Goal: Find contact information: Find contact information

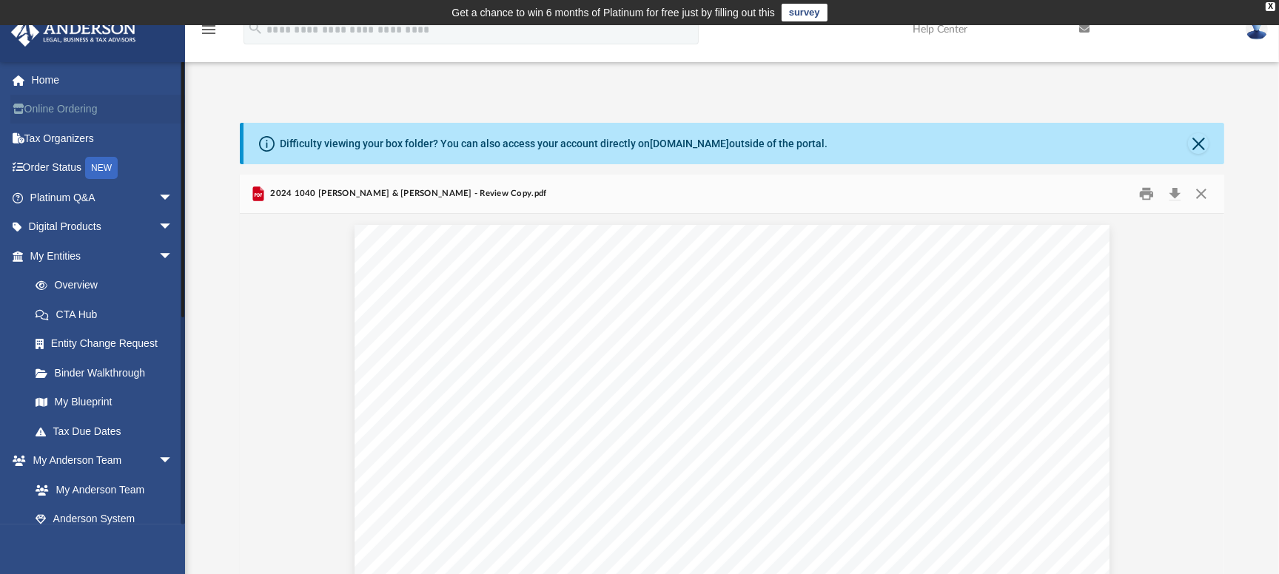
scroll to position [326, 975]
click at [57, 84] on link "Home" at bounding box center [102, 80] width 185 height 30
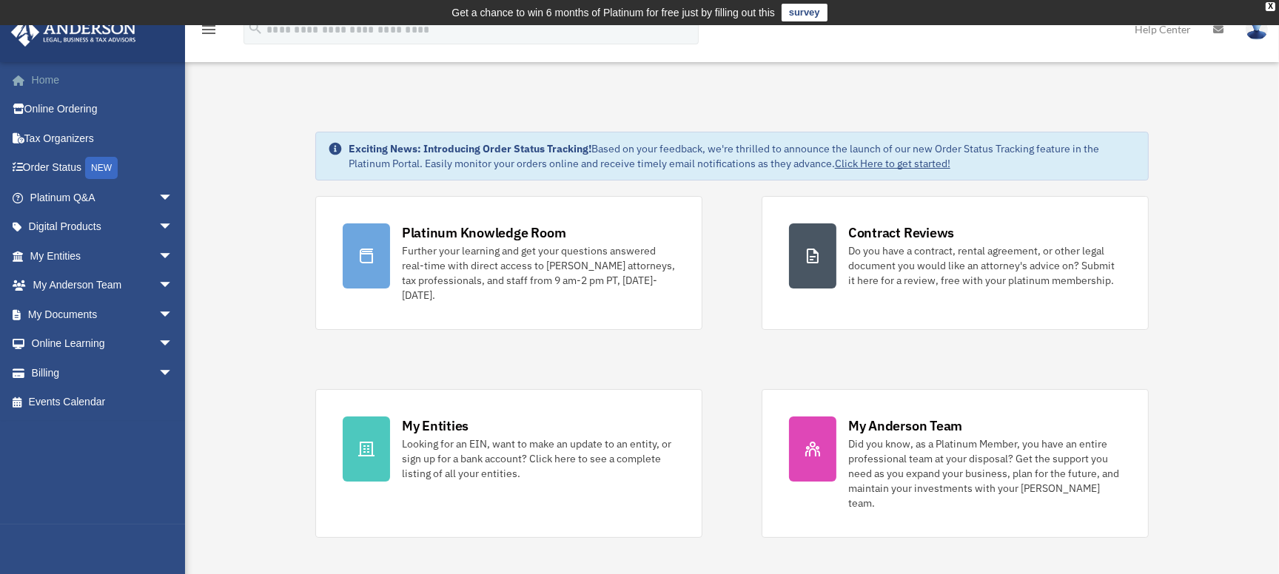
click at [54, 78] on link "Home" at bounding box center [102, 80] width 185 height 30
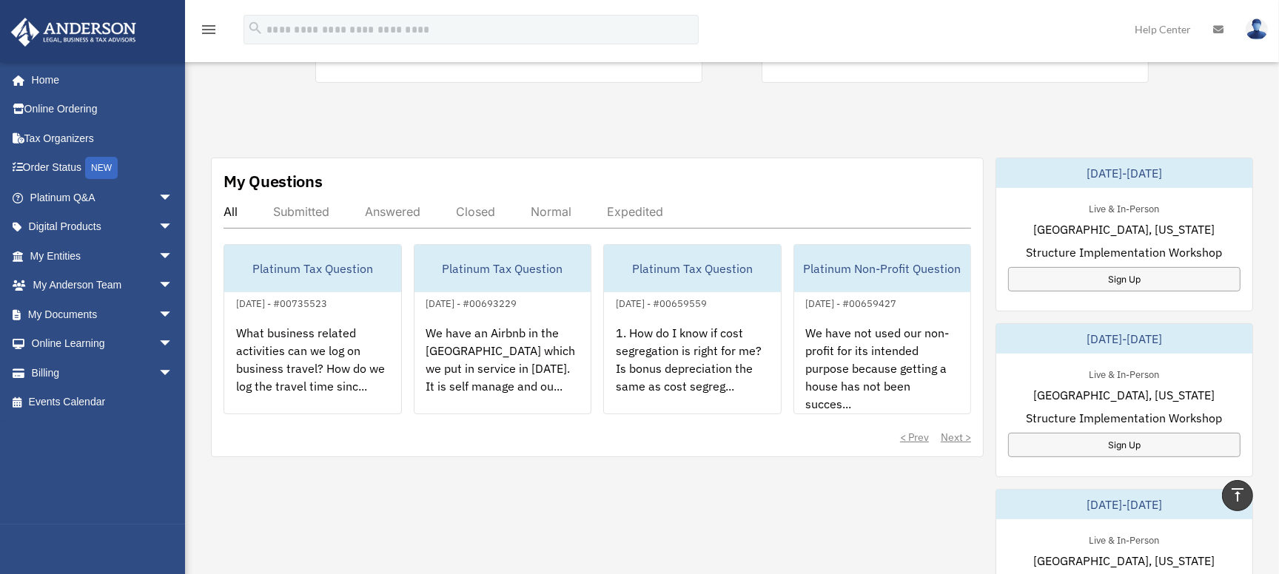
scroll to position [457, 0]
click at [958, 428] on div "< Prev Next >" at bounding box center [596, 435] width 747 height 15
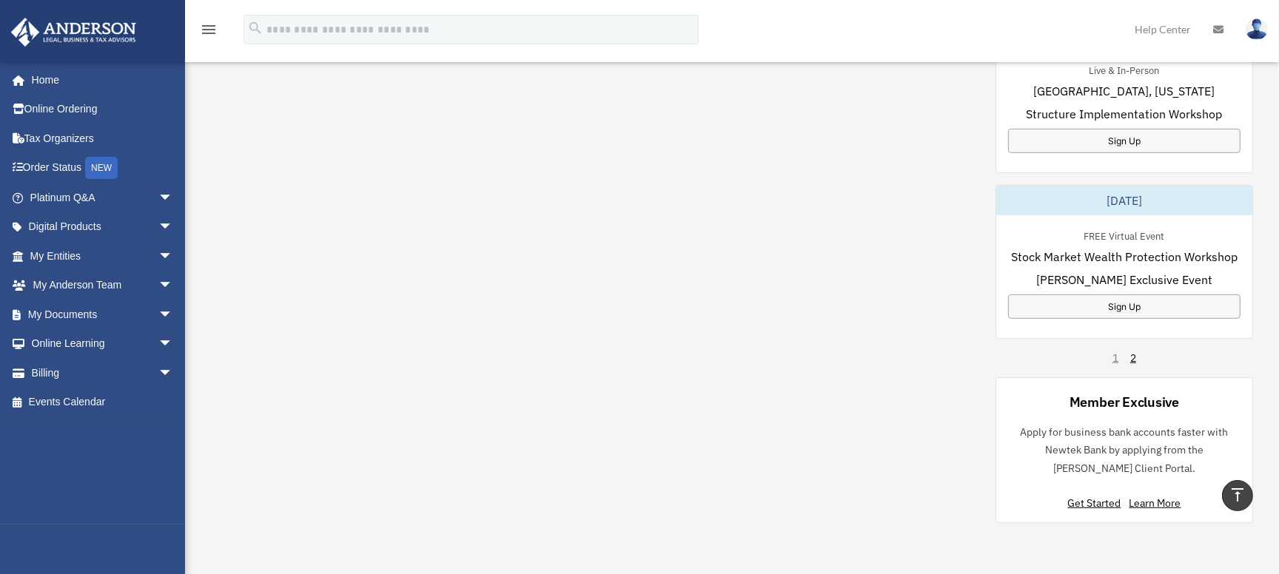
scroll to position [925, 0]
click at [1132, 334] on div "[DATE]-[DATE] Live & In-Person [GEOGRAPHIC_DATA], [US_STATE] Structure Implemen…" at bounding box center [1124, 105] width 258 height 835
click at [1134, 351] on link "2" at bounding box center [1133, 358] width 6 height 15
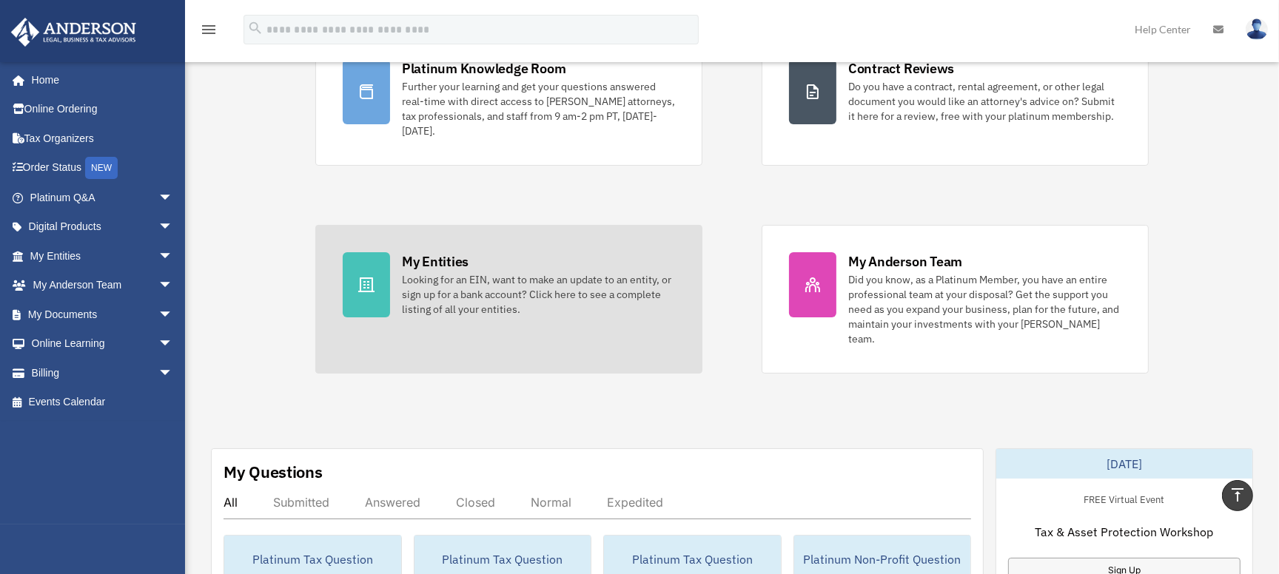
scroll to position [0, 0]
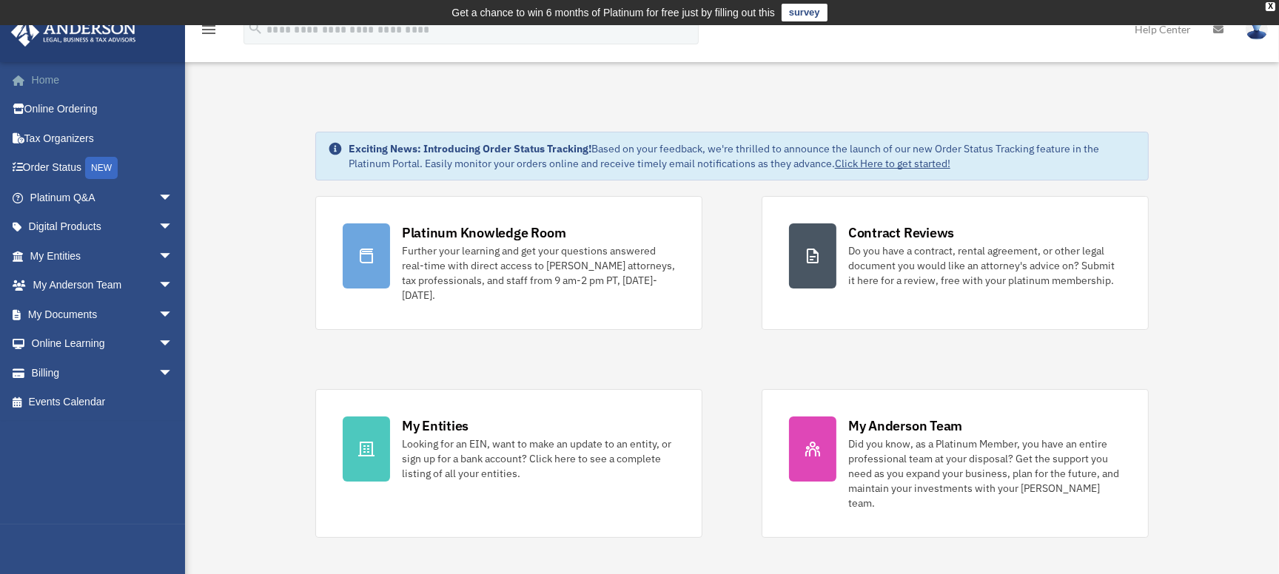
click at [47, 84] on link "Home" at bounding box center [102, 80] width 185 height 30
click at [112, 25] on img at bounding box center [74, 32] width 134 height 29
click at [1270, 7] on div "X" at bounding box center [1270, 6] width 10 height 9
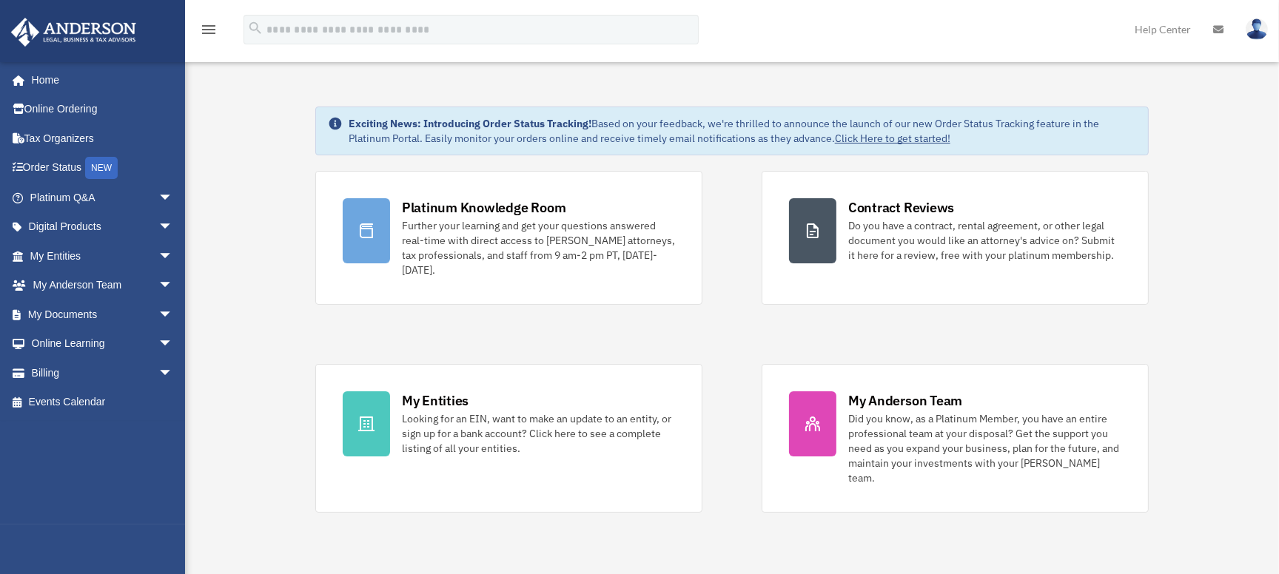
click at [1216, 26] on icon at bounding box center [1218, 29] width 10 height 10
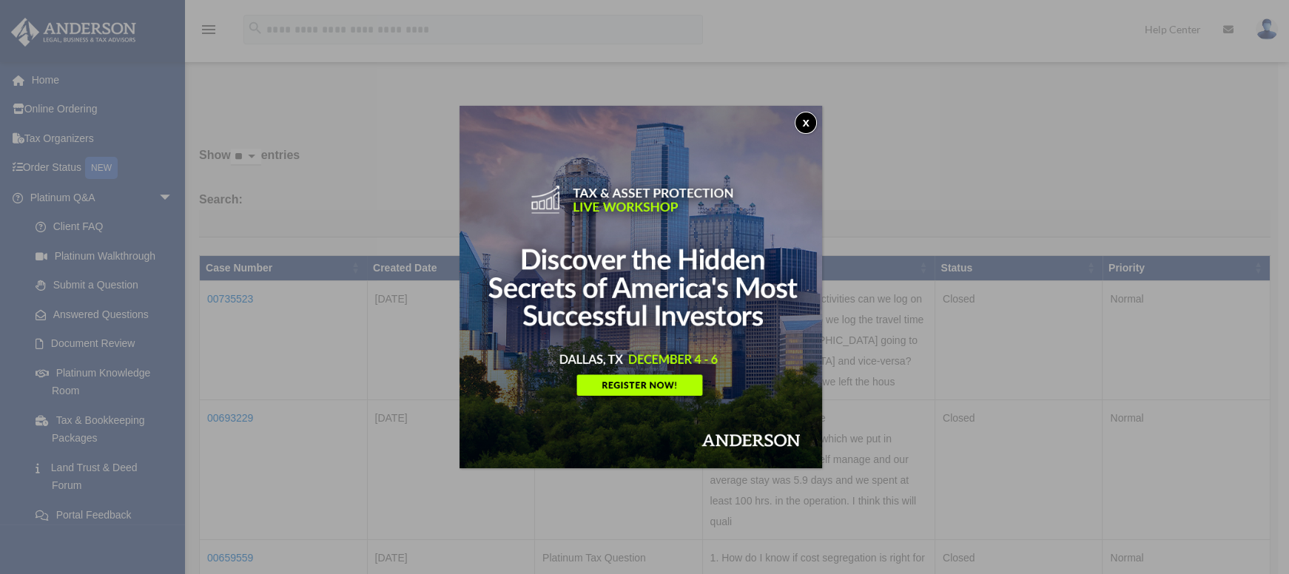
click at [812, 121] on button "x" at bounding box center [806, 123] width 22 height 22
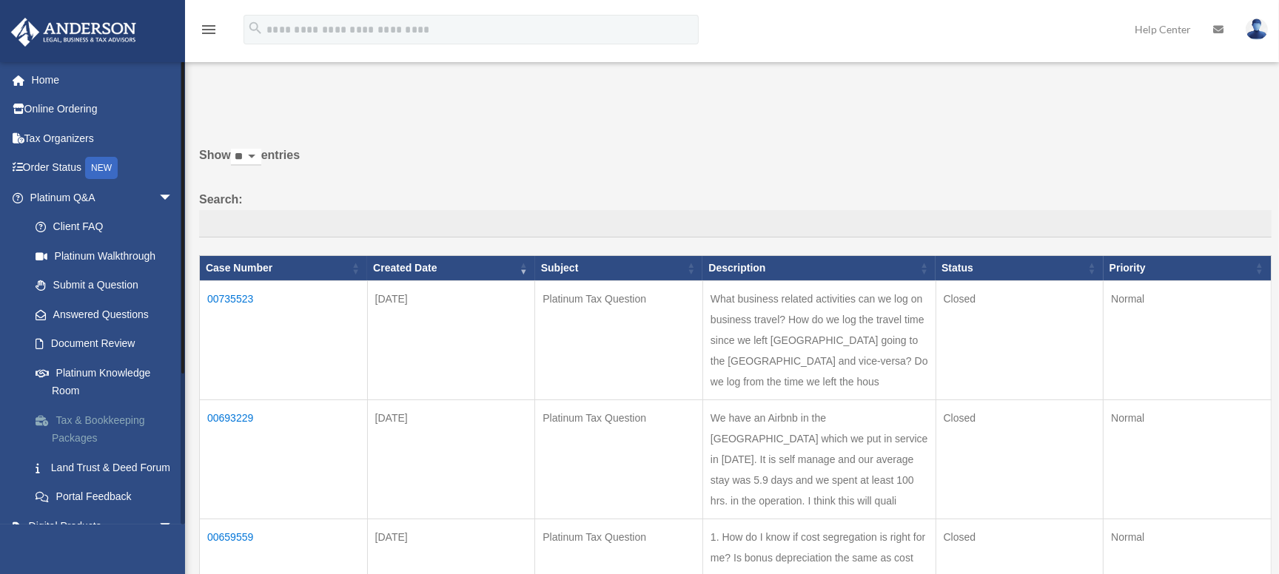
click at [101, 417] on link "Tax & Bookkeeping Packages" at bounding box center [108, 429] width 175 height 47
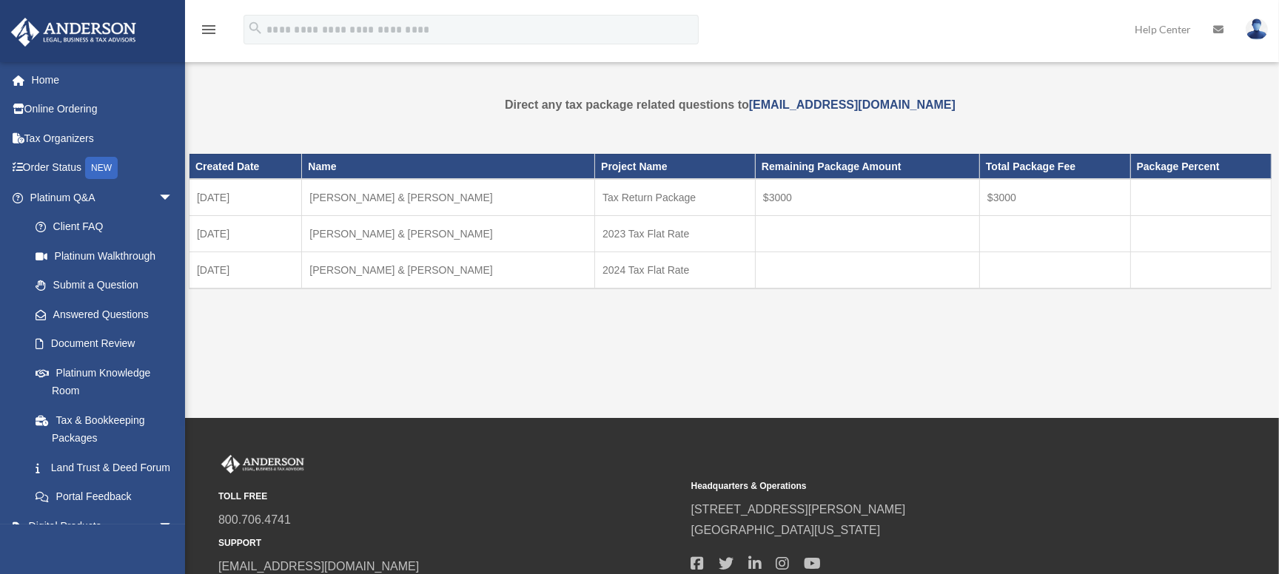
click at [496, 343] on div "Created Date Name Project Name Remaining Package Amount Total Package Fee Packa…" at bounding box center [730, 242] width 1083 height 213
click at [73, 286] on link "Submit a Question" at bounding box center [108, 286] width 175 height 30
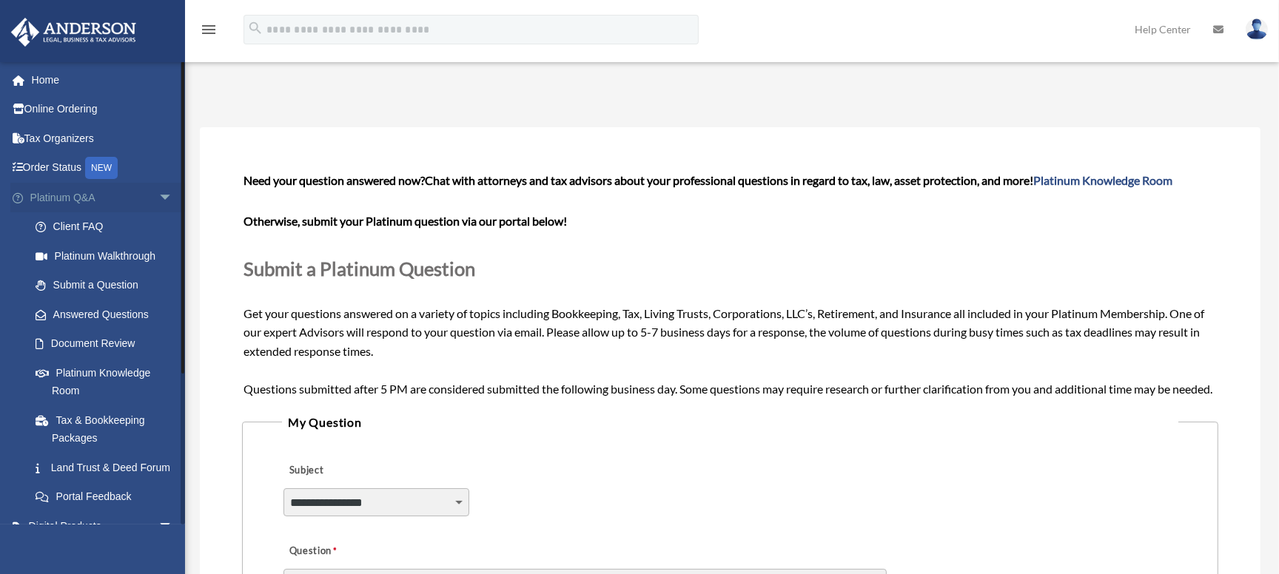
click at [60, 197] on link "Platinum Q&A arrow_drop_down" at bounding box center [102, 198] width 185 height 30
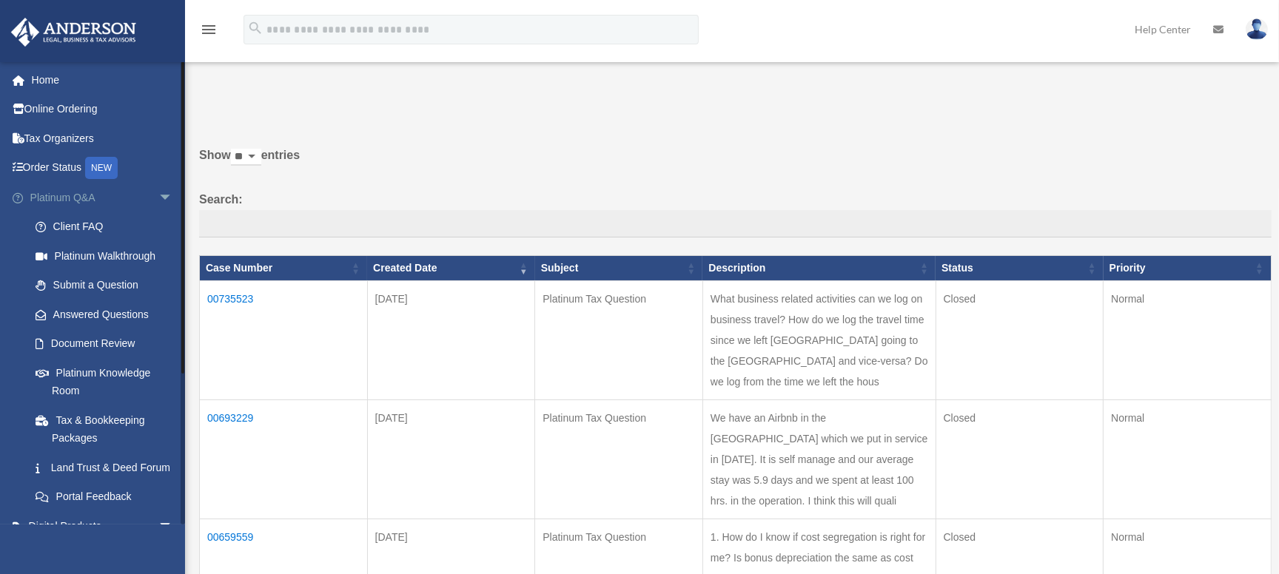
click at [158, 194] on span "arrow_drop_down" at bounding box center [173, 198] width 30 height 30
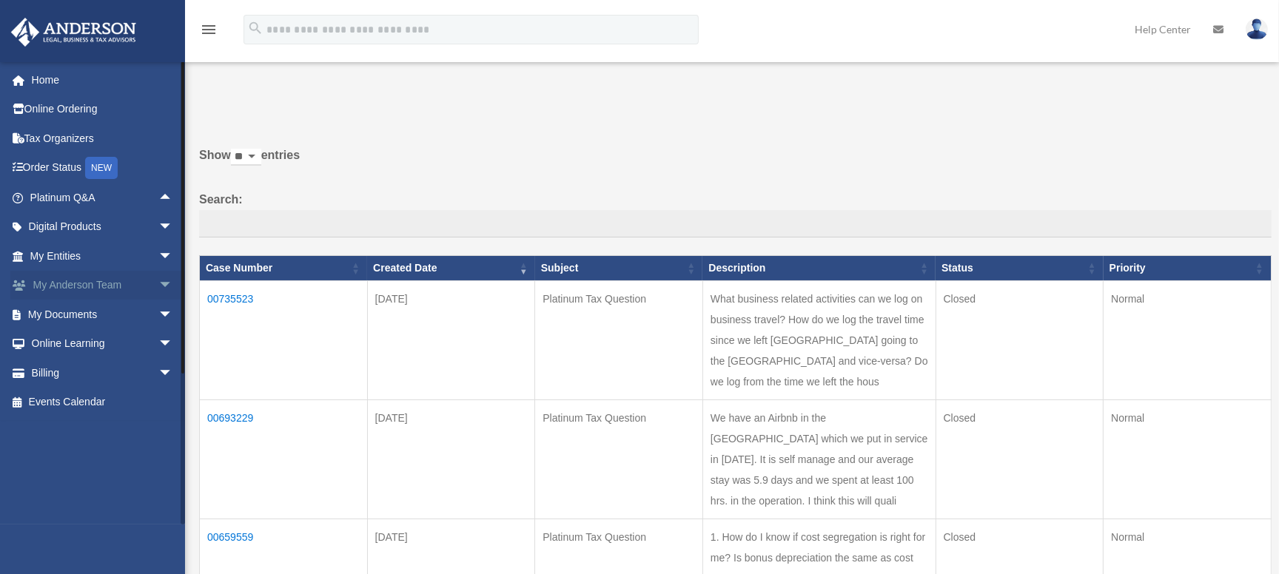
click at [158, 282] on span "arrow_drop_down" at bounding box center [173, 286] width 30 height 30
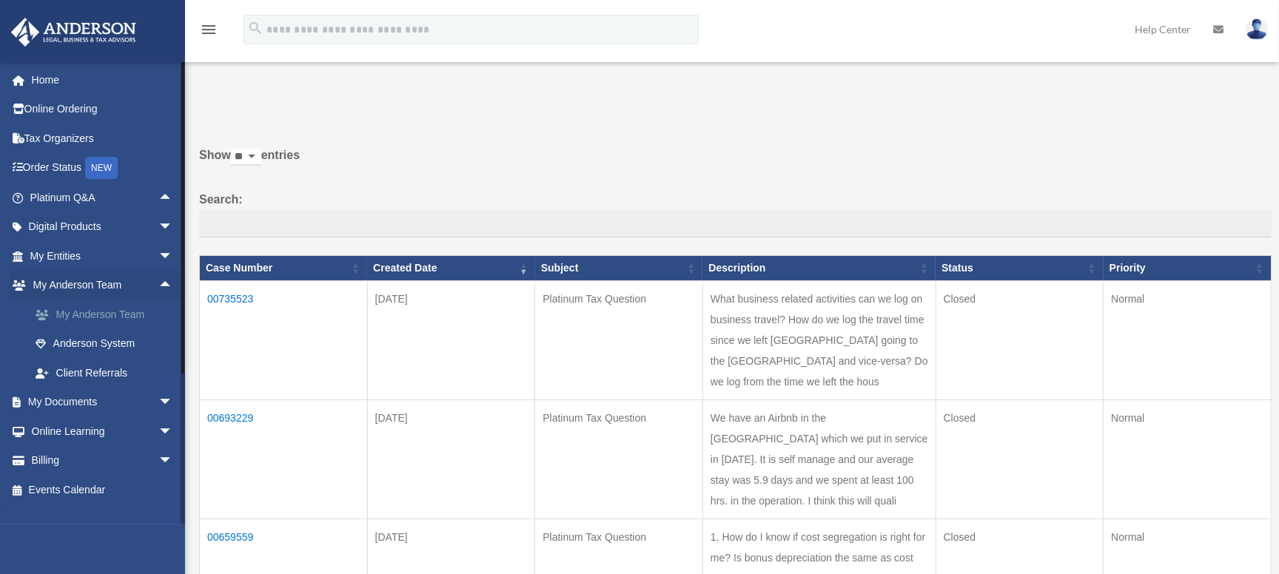
click at [123, 320] on link "My Anderson Team" at bounding box center [108, 315] width 175 height 30
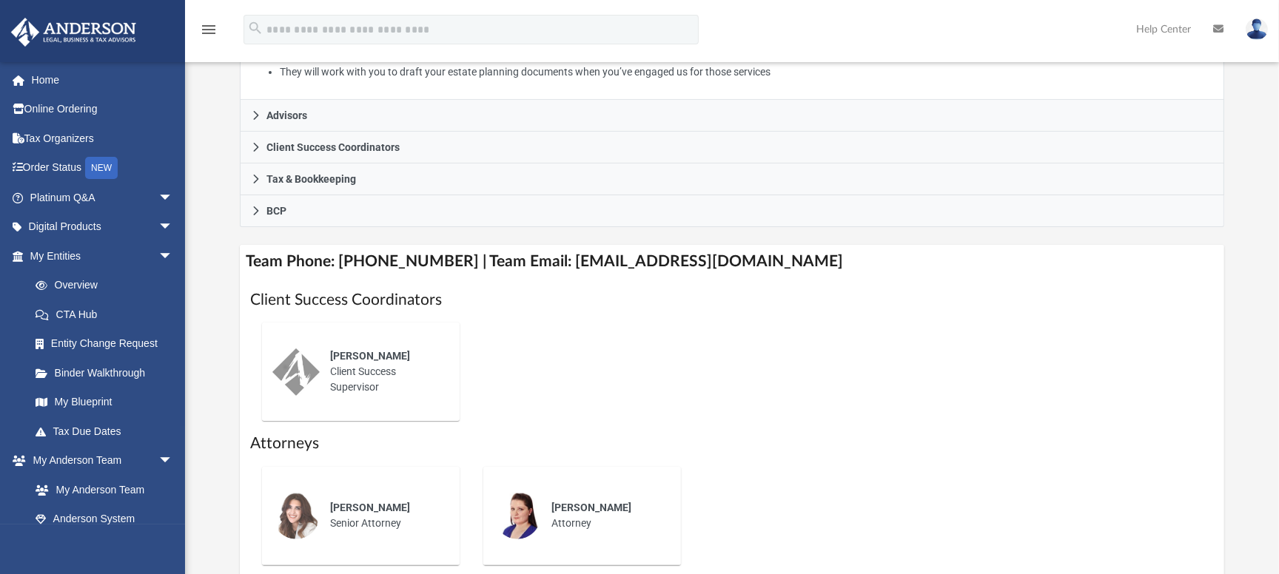
scroll to position [385, 0]
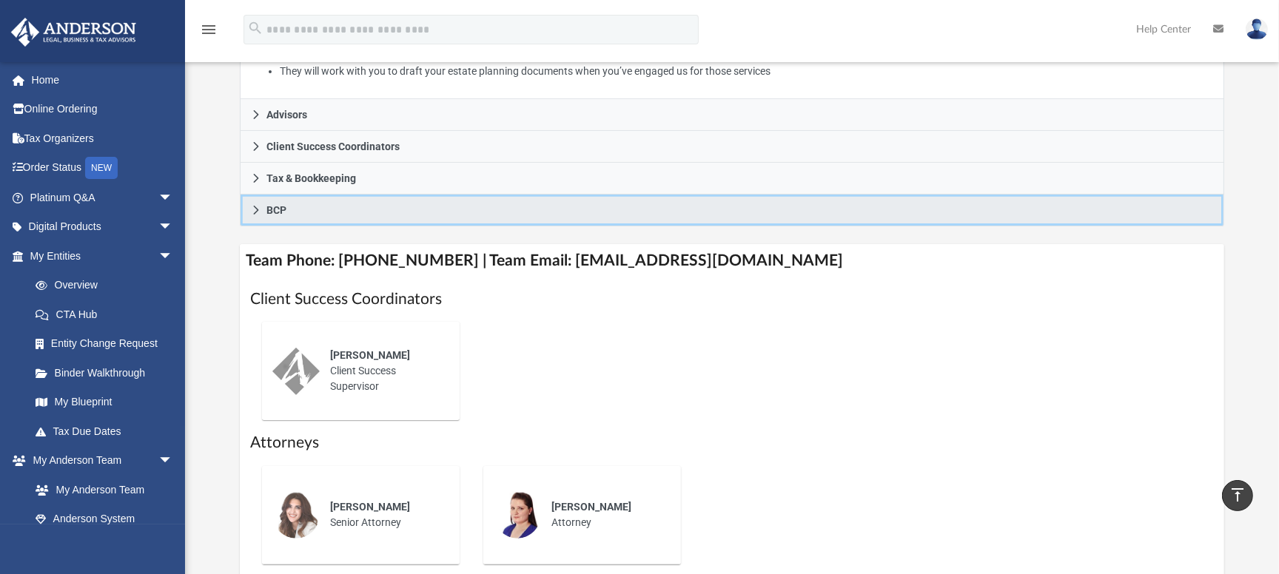
click at [264, 213] on link "BCP" at bounding box center [732, 211] width 984 height 32
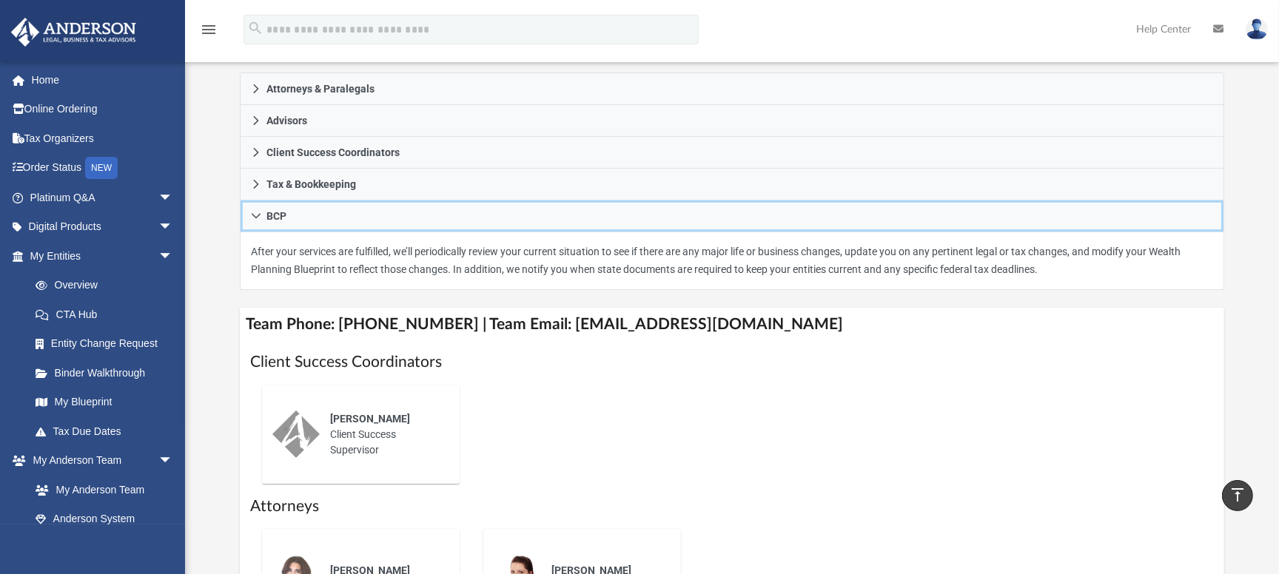
scroll to position [134, 0]
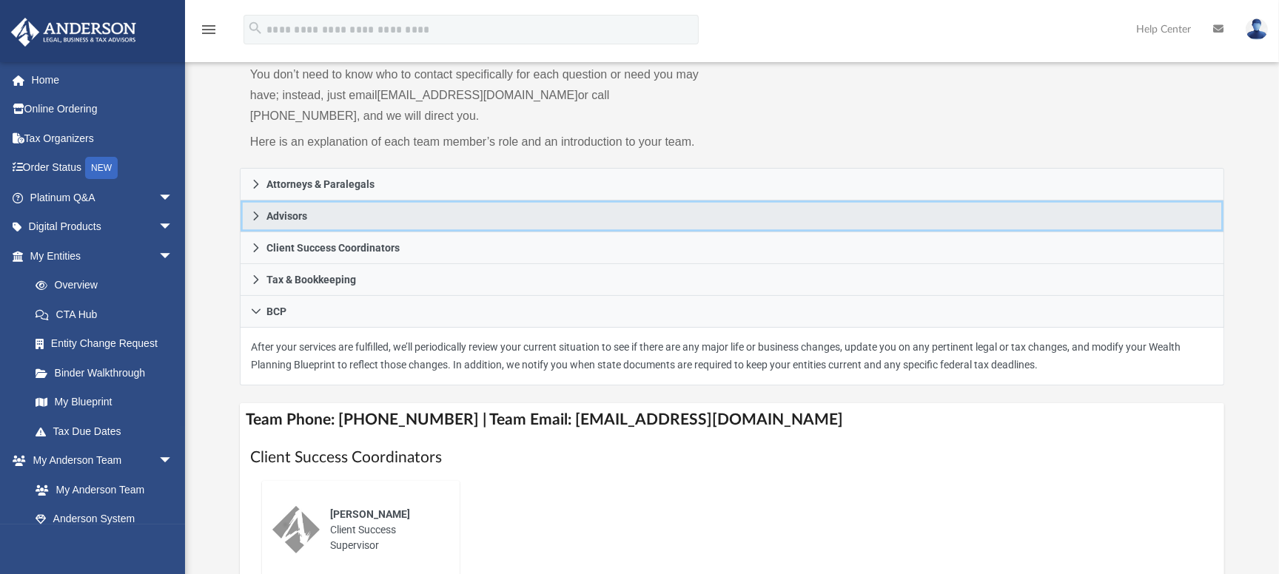
click at [258, 214] on icon at bounding box center [256, 216] width 10 height 10
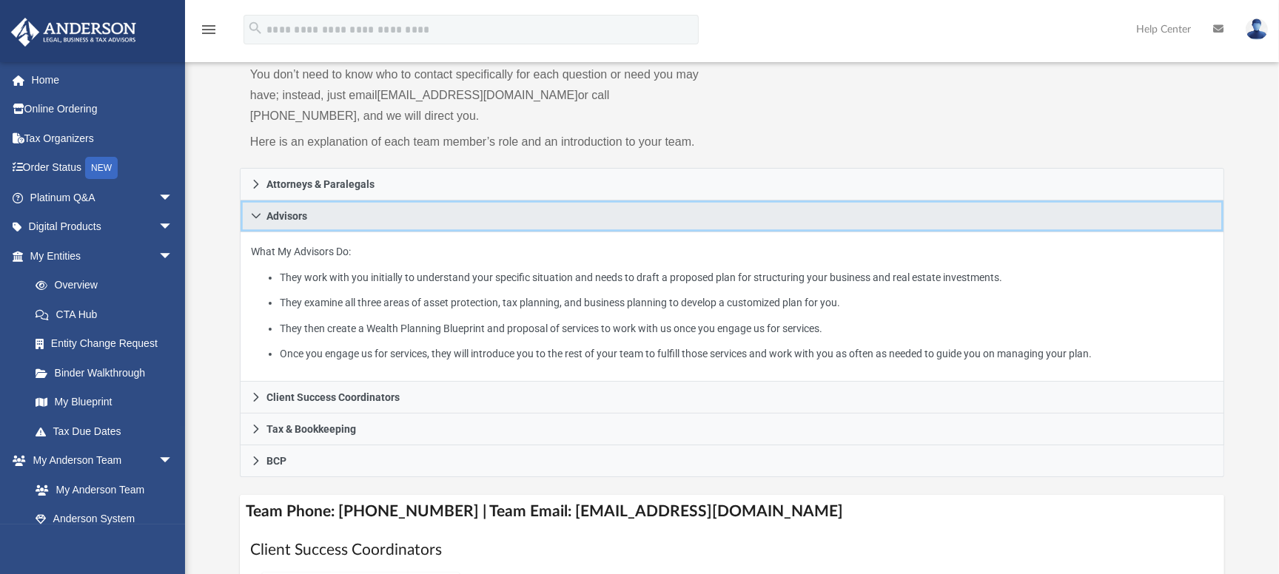
click at [258, 214] on icon at bounding box center [256, 216] width 9 height 5
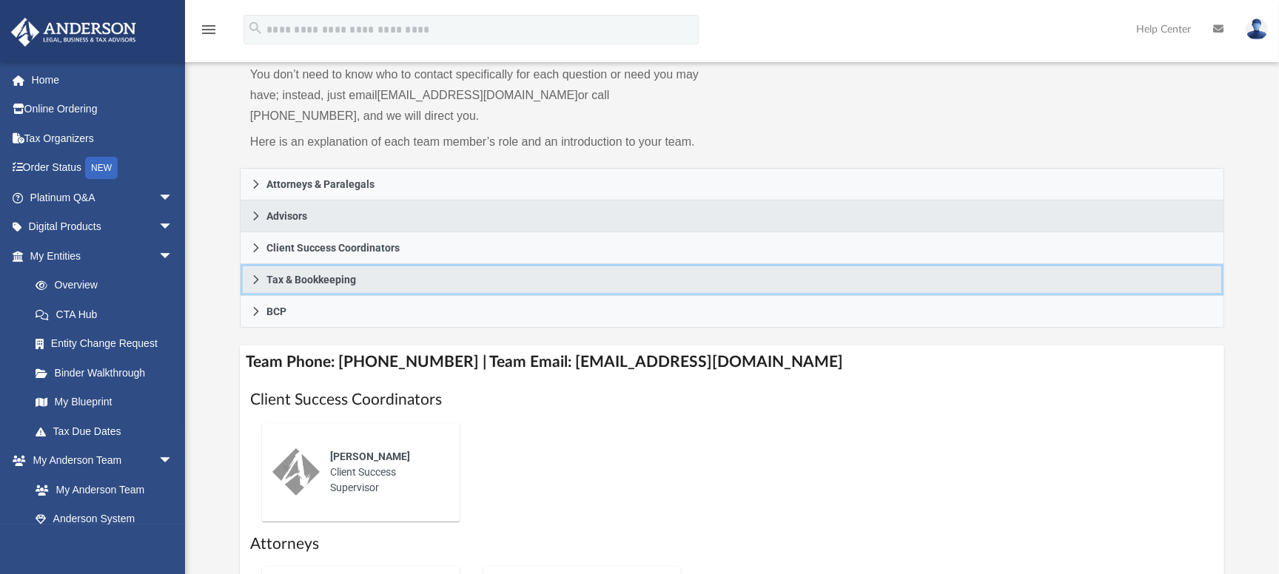
click at [258, 275] on icon at bounding box center [256, 280] width 10 height 10
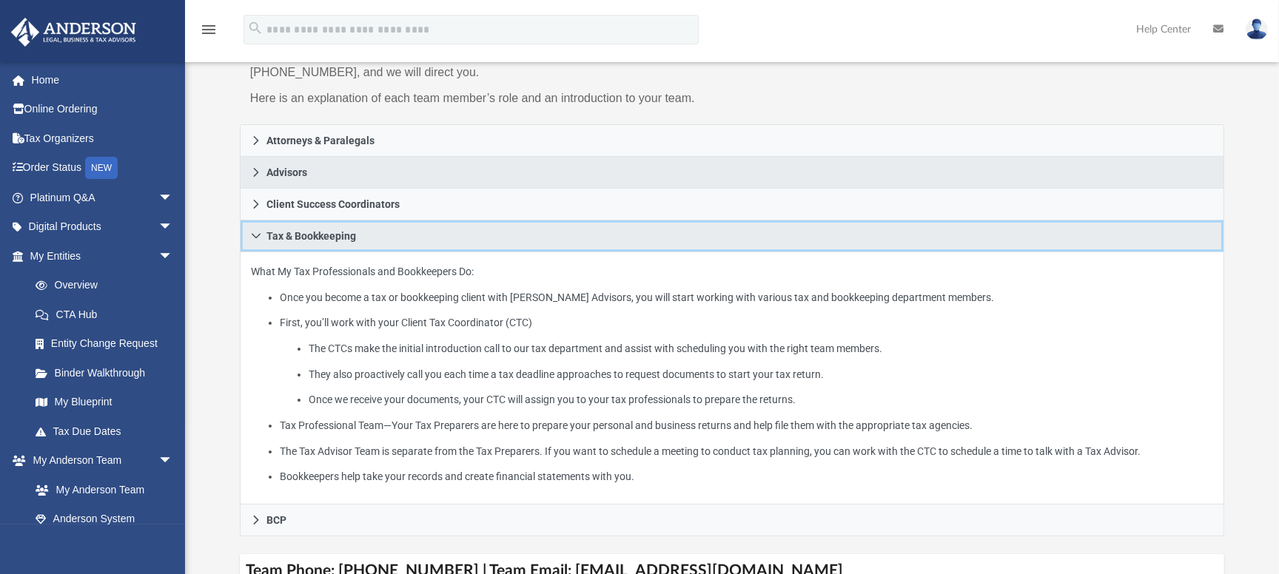
scroll to position [200, 0]
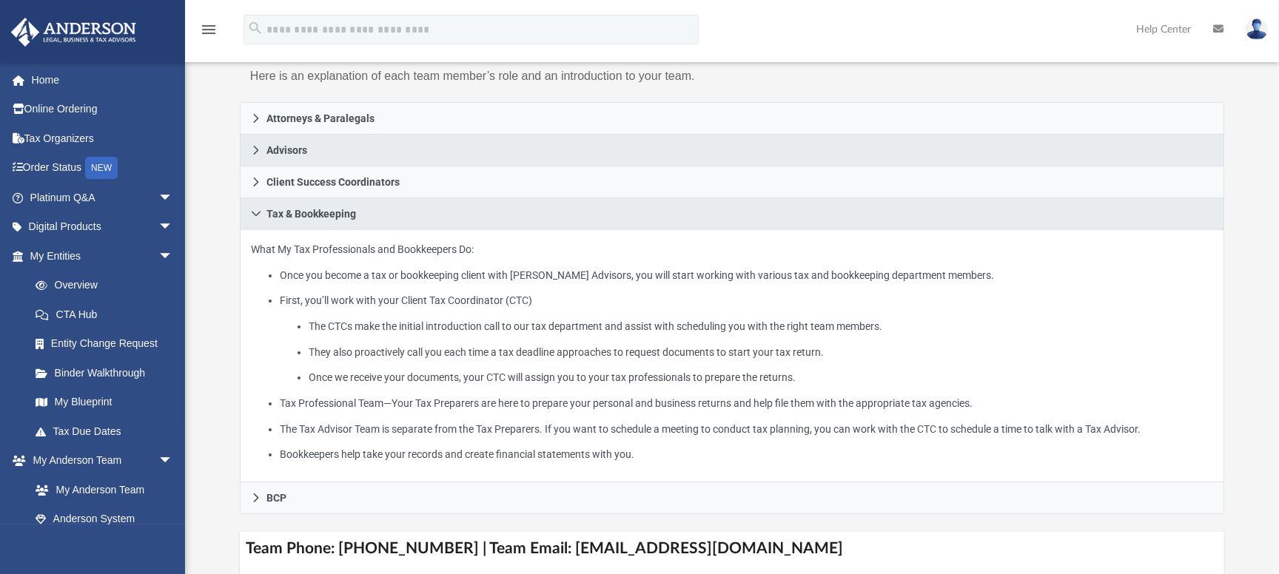
click at [739, 36] on div "menu search Site Menu add [EMAIL_ADDRESS][PERSON_NAME][DOMAIN_NAME] My Profile …" at bounding box center [639, 36] width 1257 height 50
click at [831, 30] on div "menu search Site Menu add jb.olan@outlook.com My Profile Reset Password Logout …" at bounding box center [639, 36] width 1257 height 50
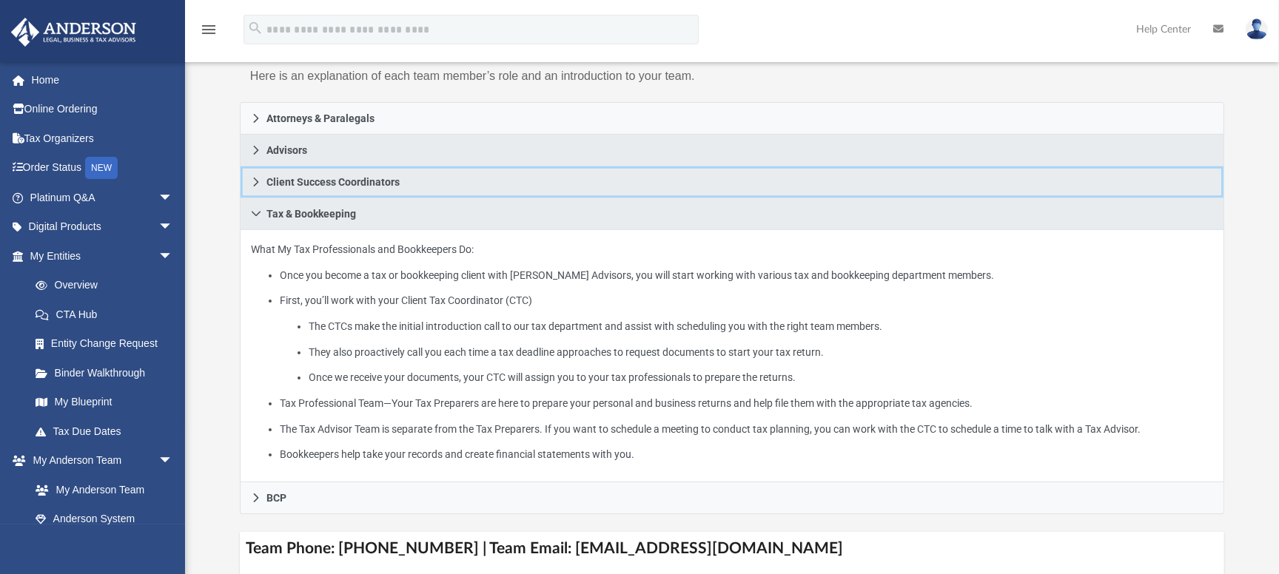
click at [255, 179] on icon at bounding box center [256, 182] width 5 height 9
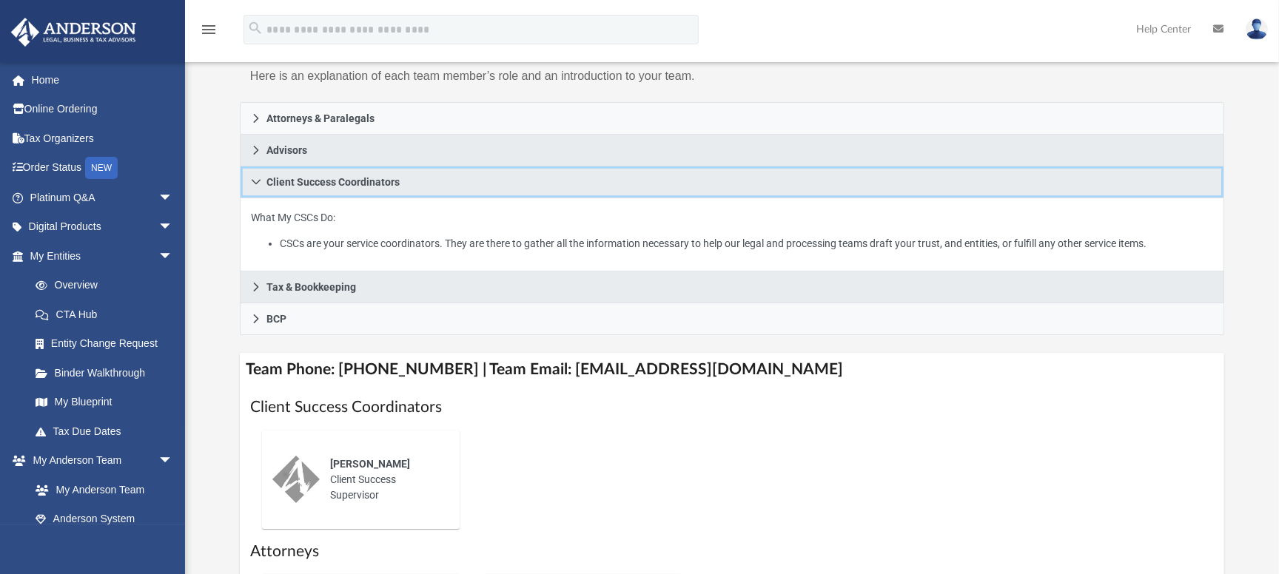
click at [255, 185] on icon at bounding box center [256, 182] width 10 height 10
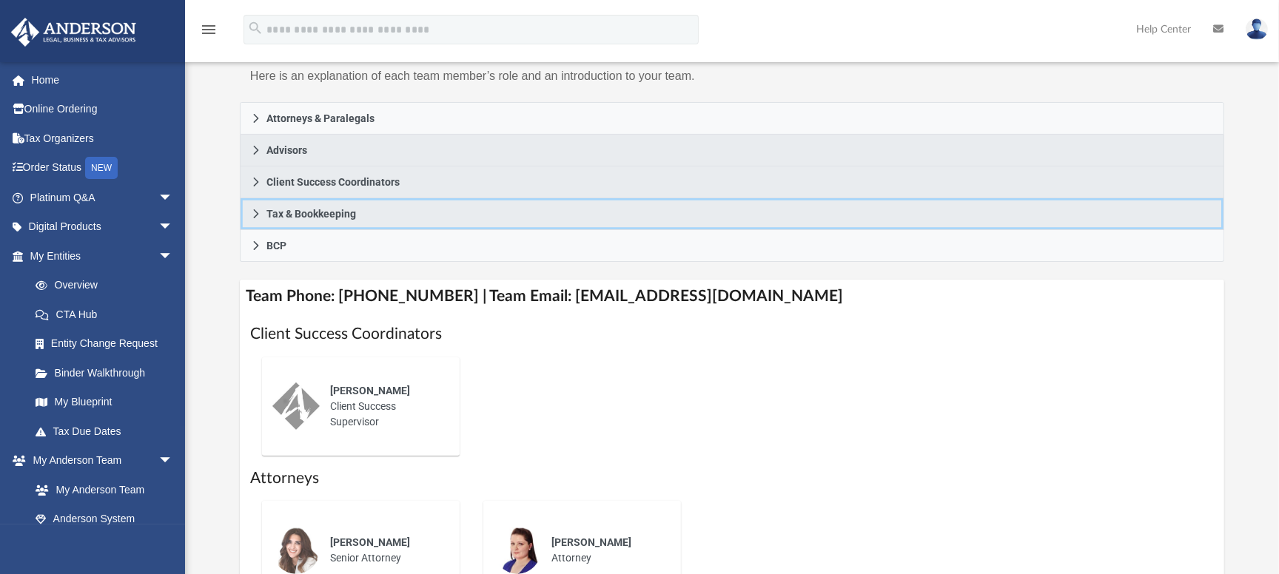
click at [257, 214] on icon at bounding box center [256, 213] width 5 height 9
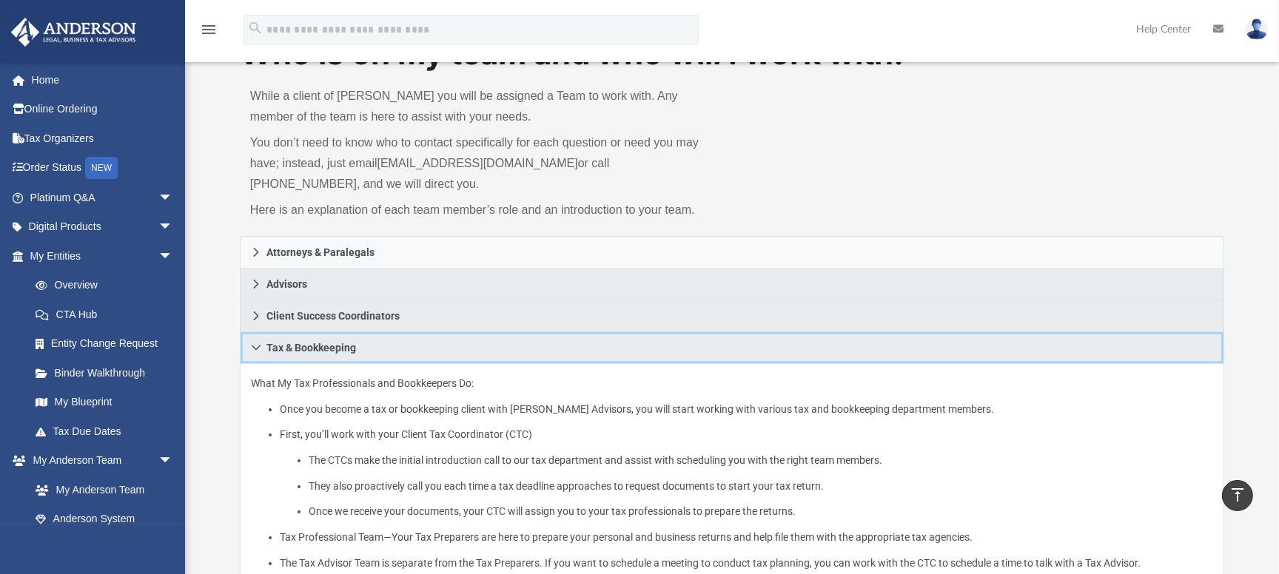
scroll to position [55, 0]
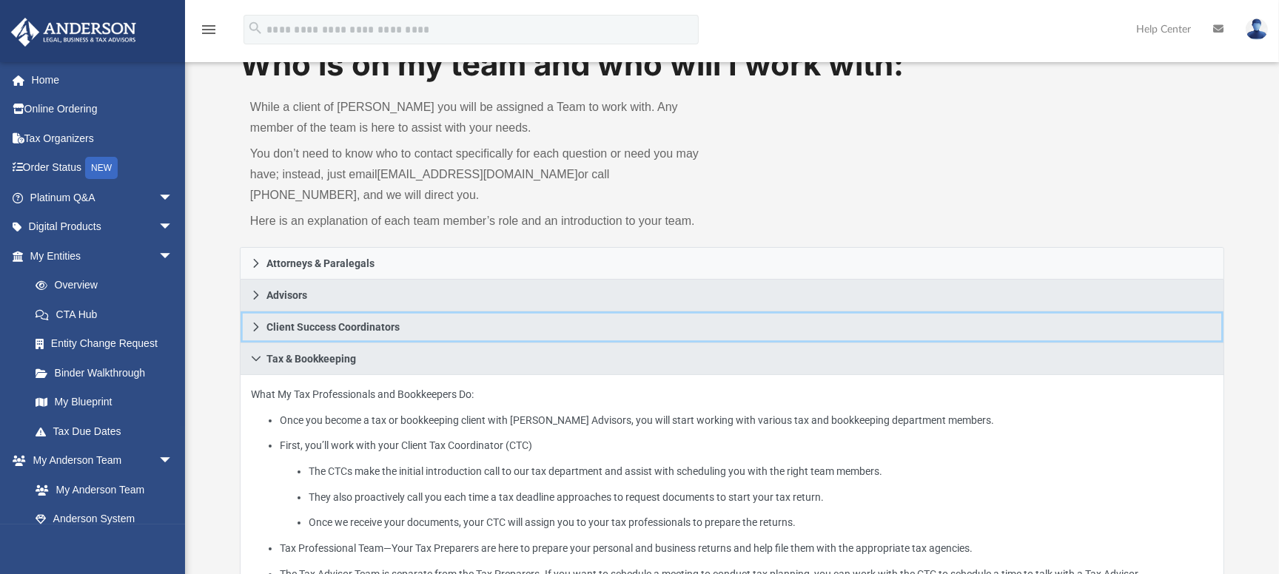
click at [248, 322] on link "Client Success Coordinators" at bounding box center [732, 328] width 984 height 32
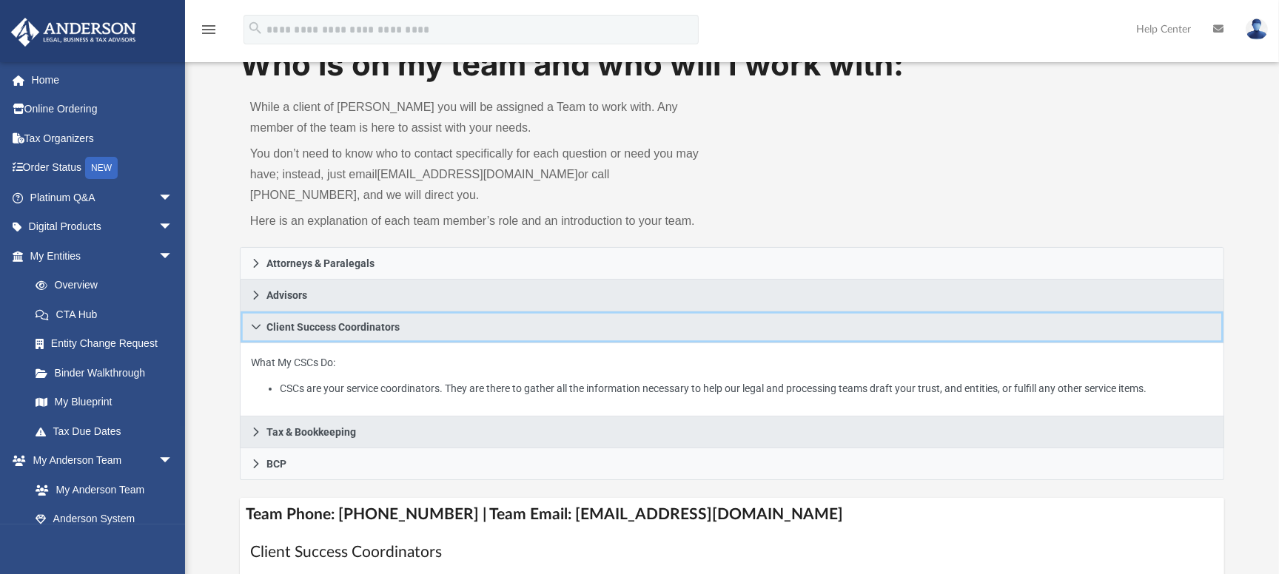
click at [260, 329] on icon at bounding box center [256, 327] width 10 height 10
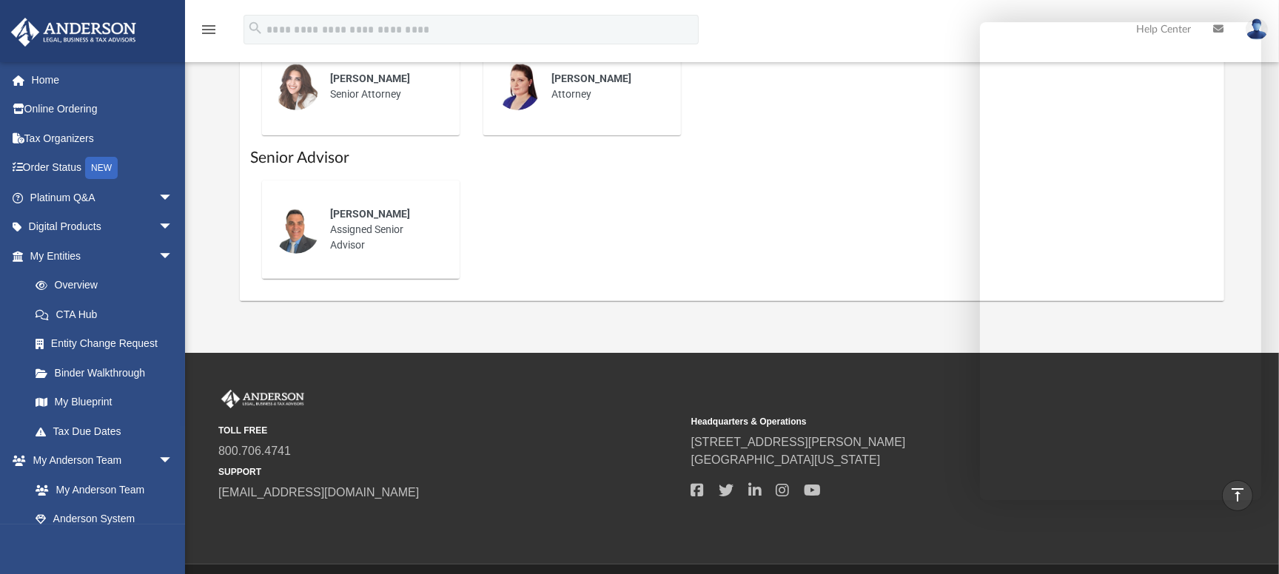
scroll to position [666, 0]
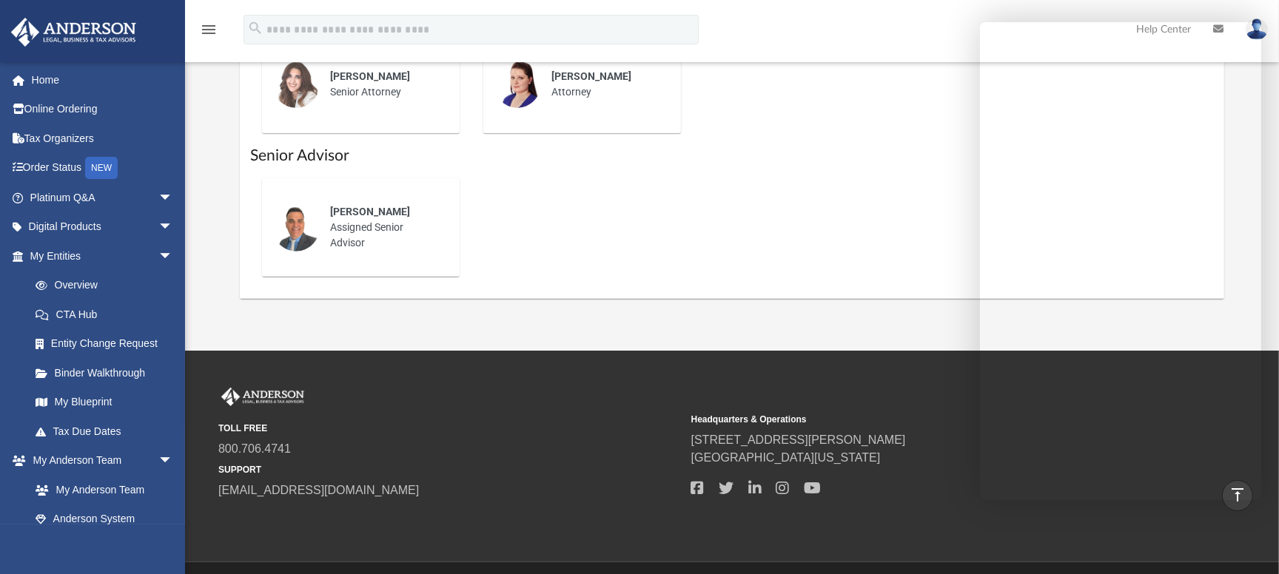
click at [841, 275] on div "Jason Caiazza Assigned Senior Advisor" at bounding box center [731, 227] width 963 height 122
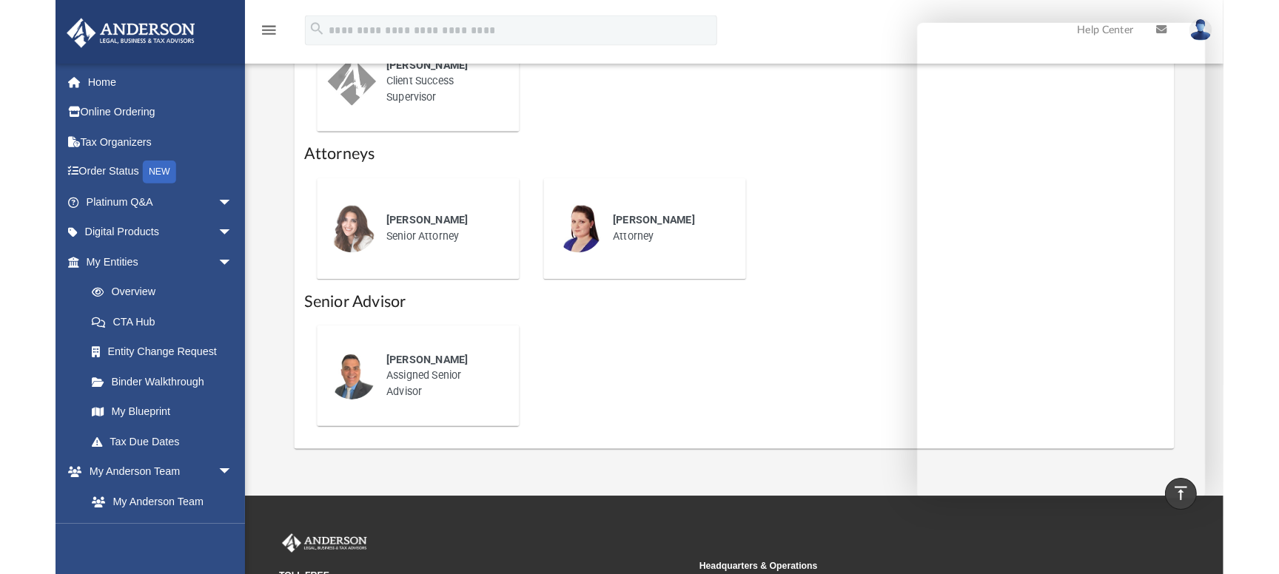
scroll to position [527, 0]
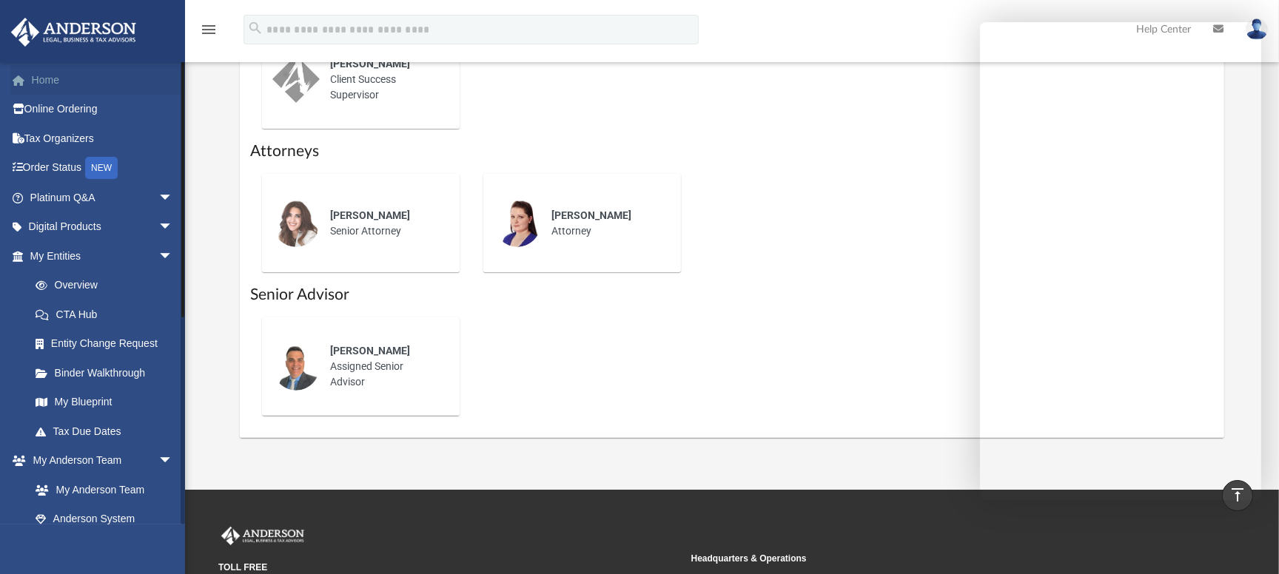
click at [51, 70] on link "Home" at bounding box center [102, 80] width 185 height 30
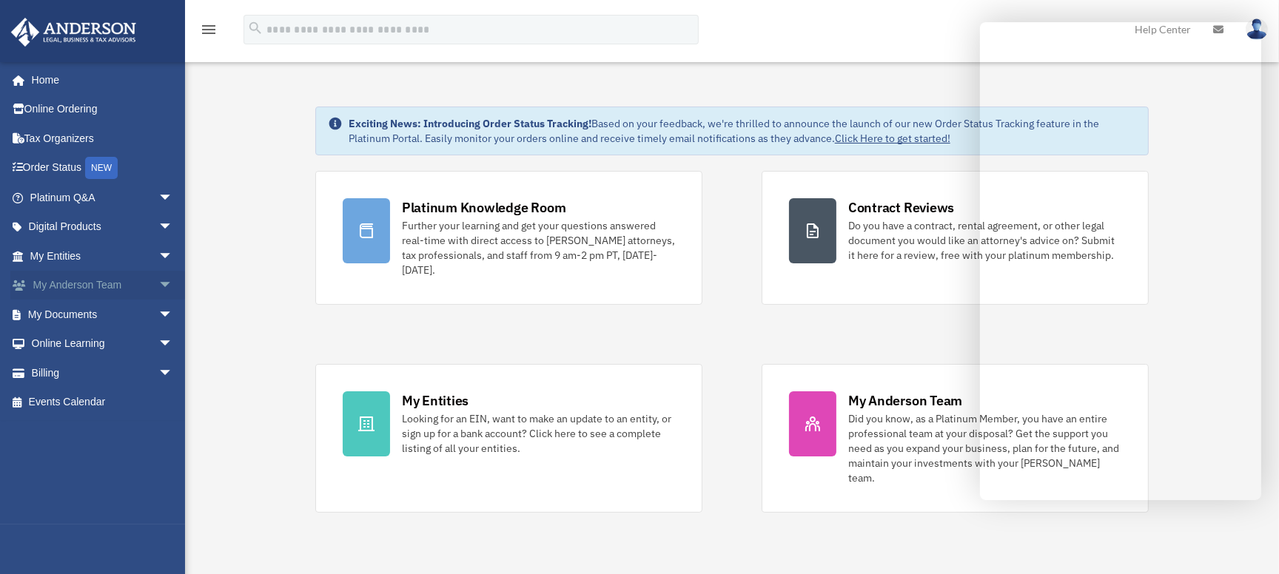
click at [101, 280] on link "My [PERSON_NAME] Team arrow_drop_down" at bounding box center [102, 286] width 185 height 30
click at [158, 286] on span "arrow_drop_down" at bounding box center [173, 286] width 30 height 30
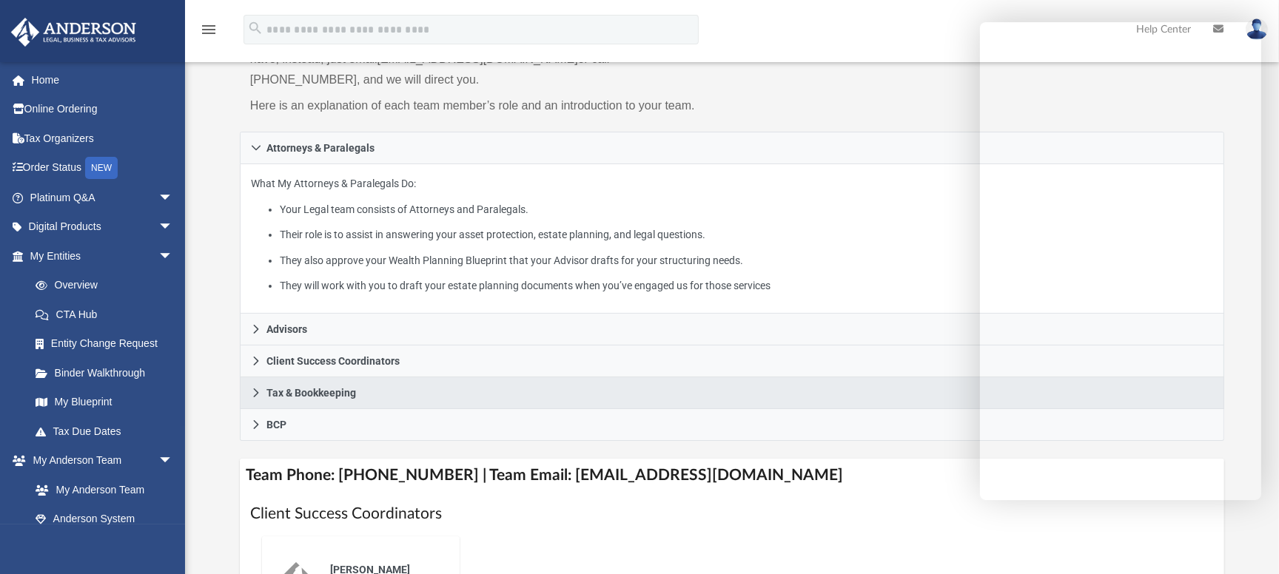
scroll to position [178, 0]
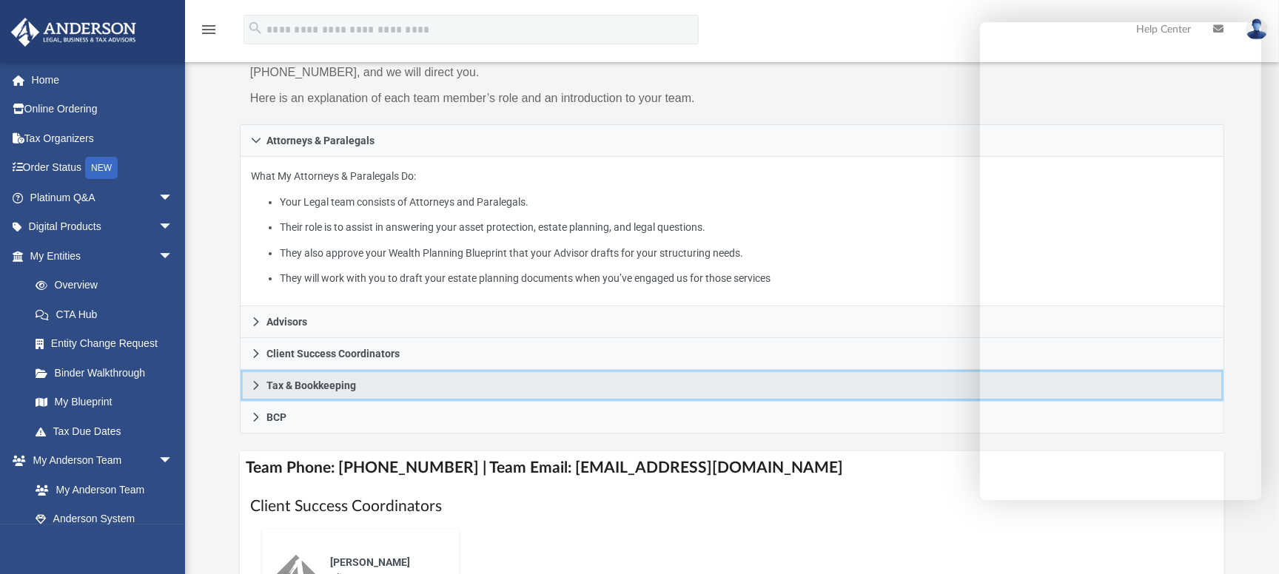
click at [255, 389] on icon at bounding box center [256, 385] width 10 height 10
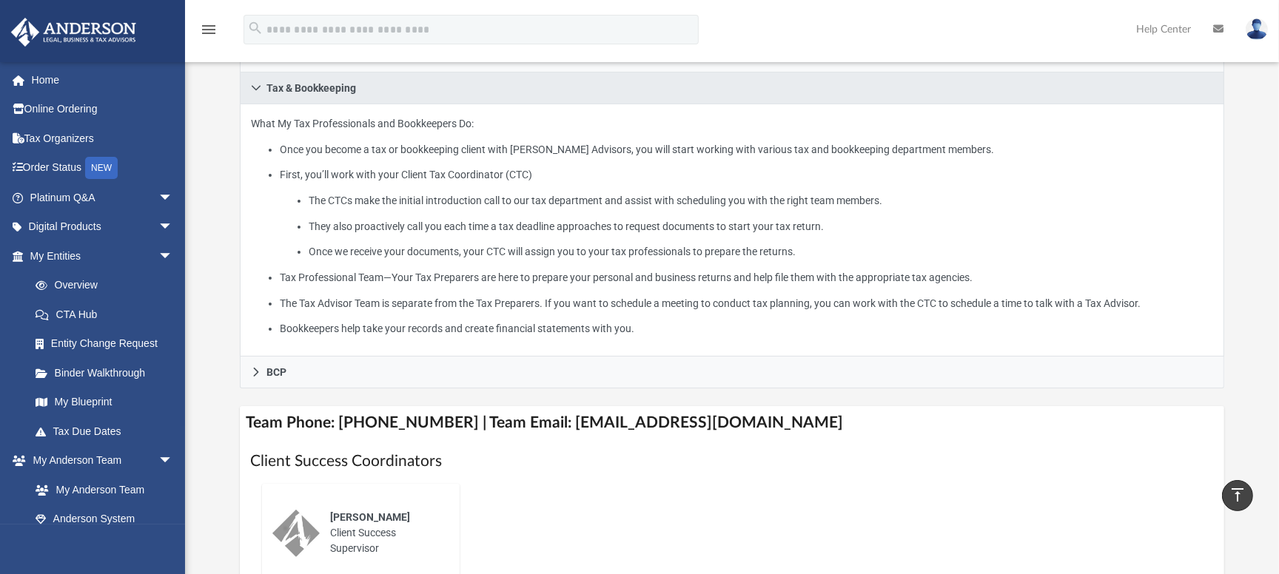
scroll to position [124, 0]
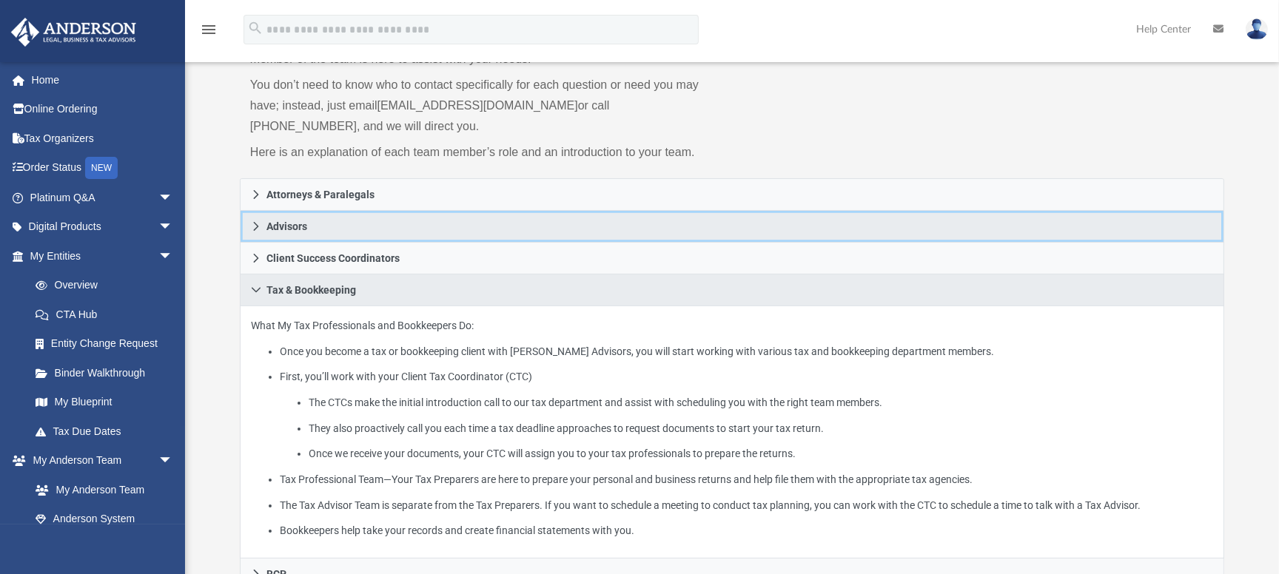
click at [255, 223] on icon at bounding box center [256, 226] width 10 height 10
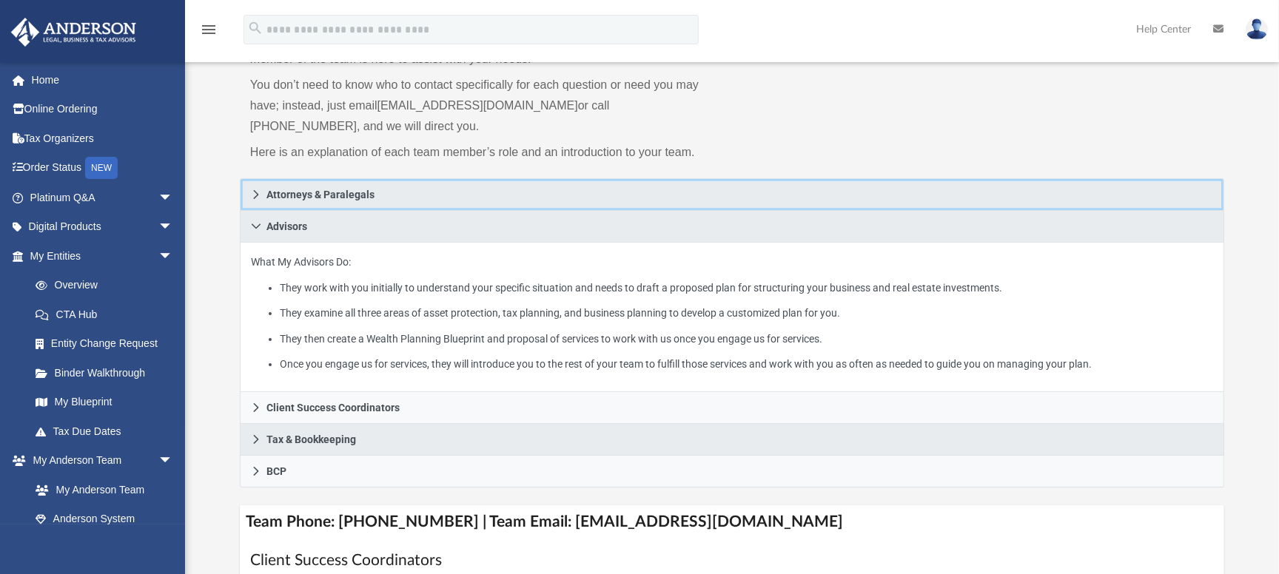
click at [253, 195] on icon at bounding box center [256, 194] width 10 height 10
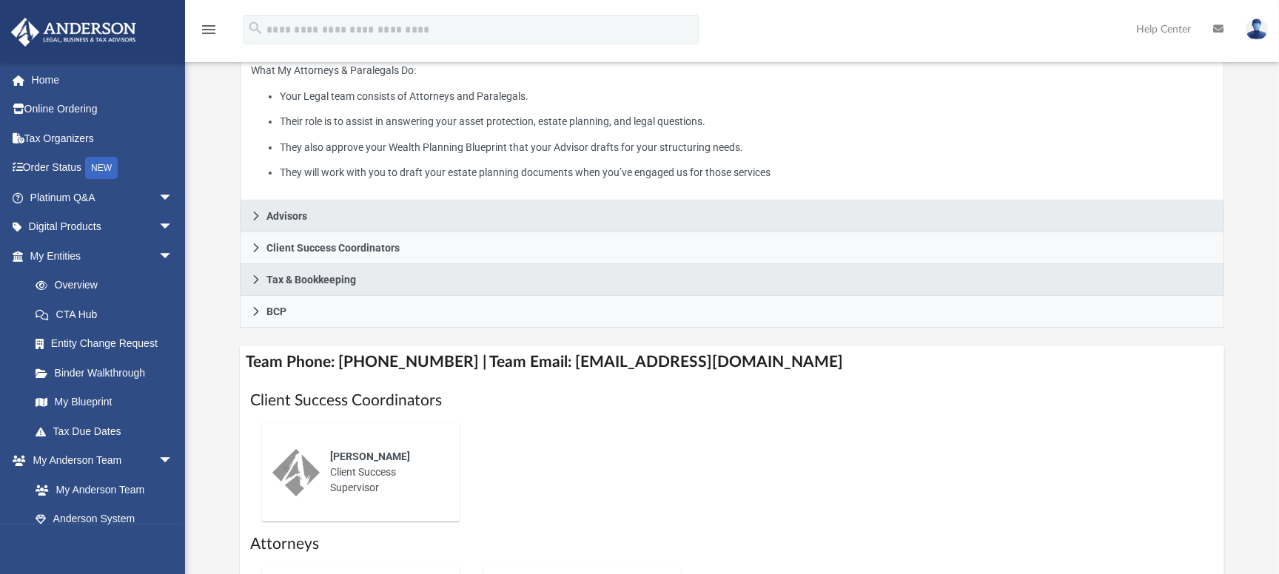
scroll to position [296, 0]
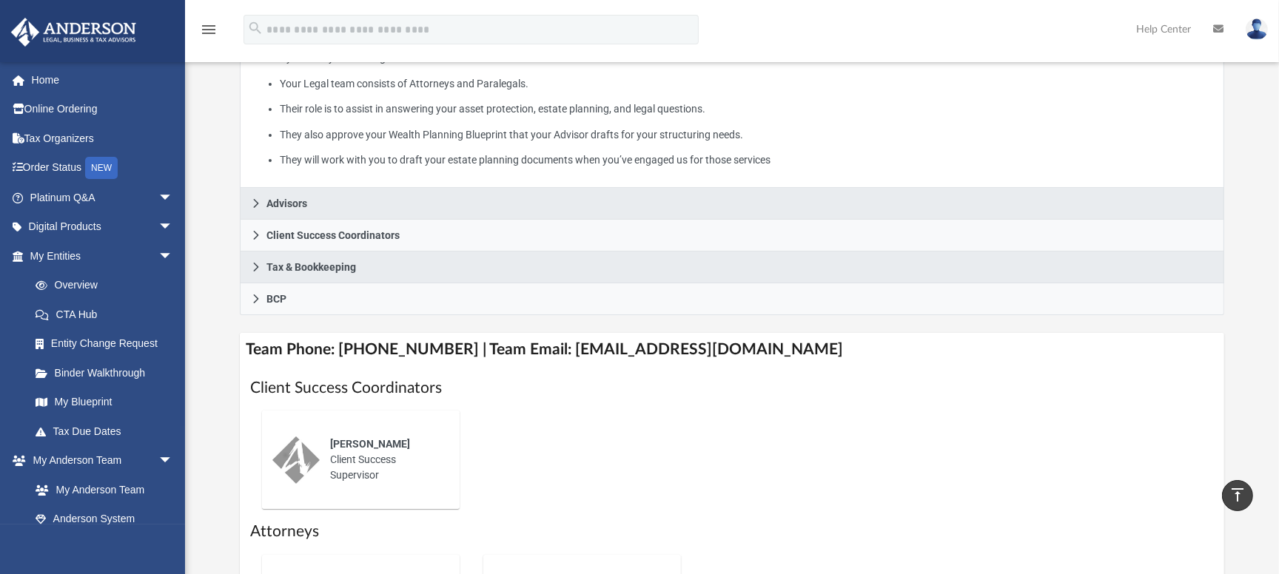
click at [408, 457] on div "[PERSON_NAME] Client Success Supervisor" at bounding box center [384, 459] width 129 height 67
click at [806, 464] on div "[PERSON_NAME] Client Success Supervisor" at bounding box center [731, 460] width 963 height 122
